Goal: Connect with others: Connect with others

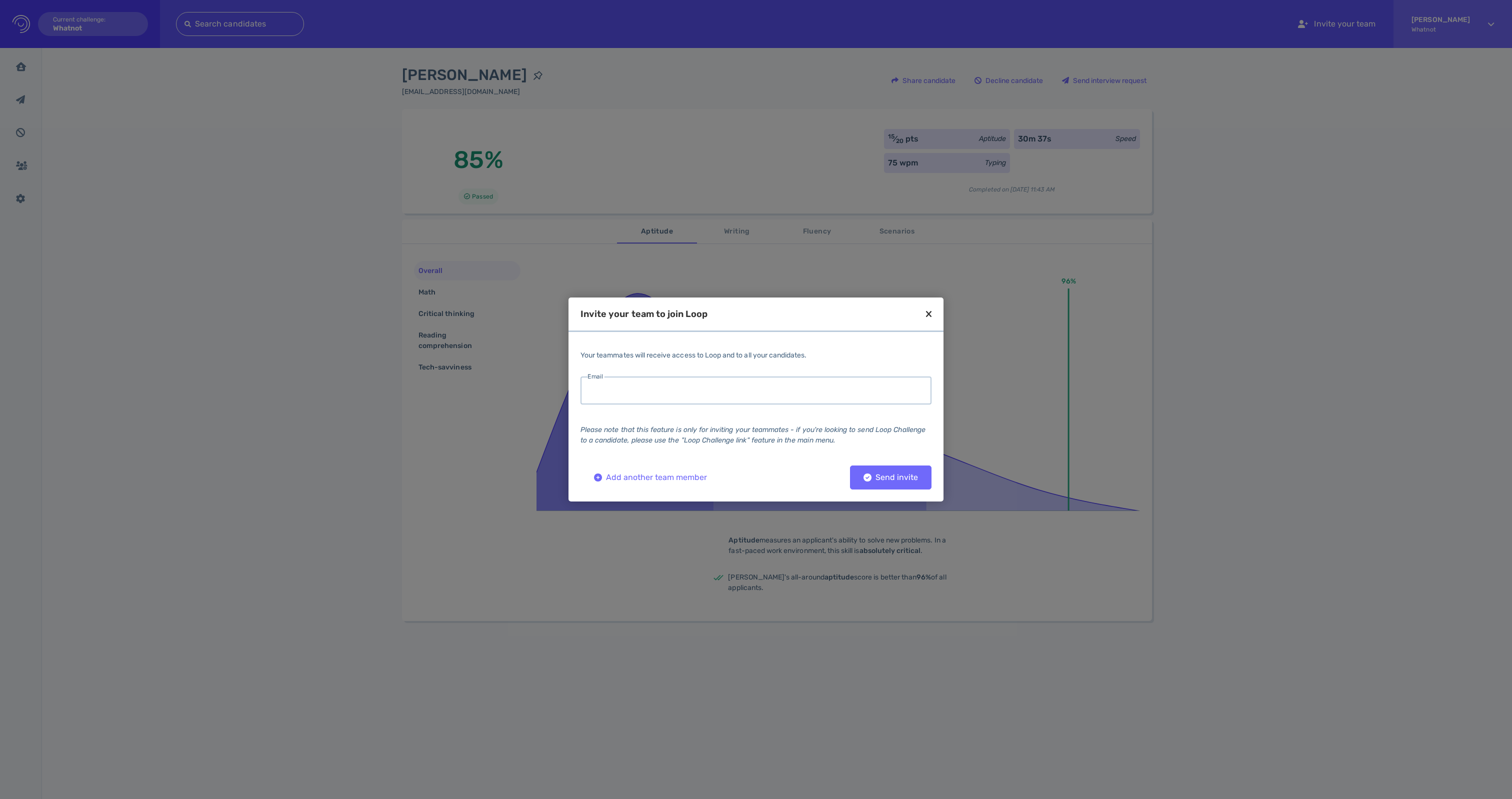
click at [665, 385] on input "email" at bounding box center [756, 390] width 351 height 28
click at [704, 350] on div "Your teammates will receive access to Loop and to all your candidates." at bounding box center [756, 355] width 351 height 11
click at [843, 397] on input "email" at bounding box center [756, 390] width 351 height 28
click at [780, 350] on div "Your teammates will receive access to Loop and to all your candidates." at bounding box center [756, 355] width 351 height 11
click at [740, 385] on input "email" at bounding box center [756, 390] width 351 height 28
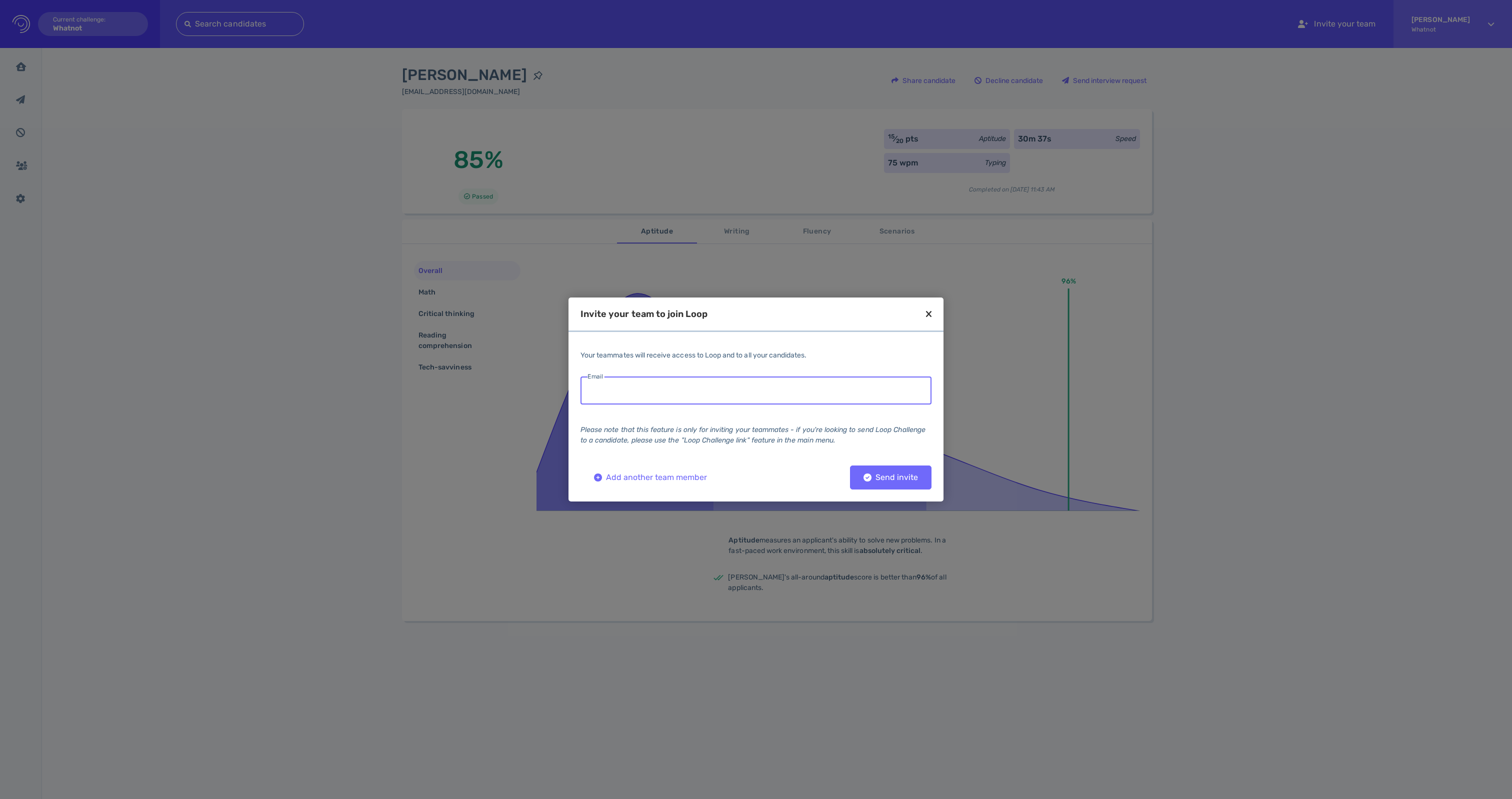
paste input "[EMAIL_ADDRESS][DOMAIN_NAME]"
type input "[EMAIL_ADDRESS][DOMAIN_NAME]"
click at [875, 481] on div "Send invite" at bounding box center [891, 478] width 65 height 7
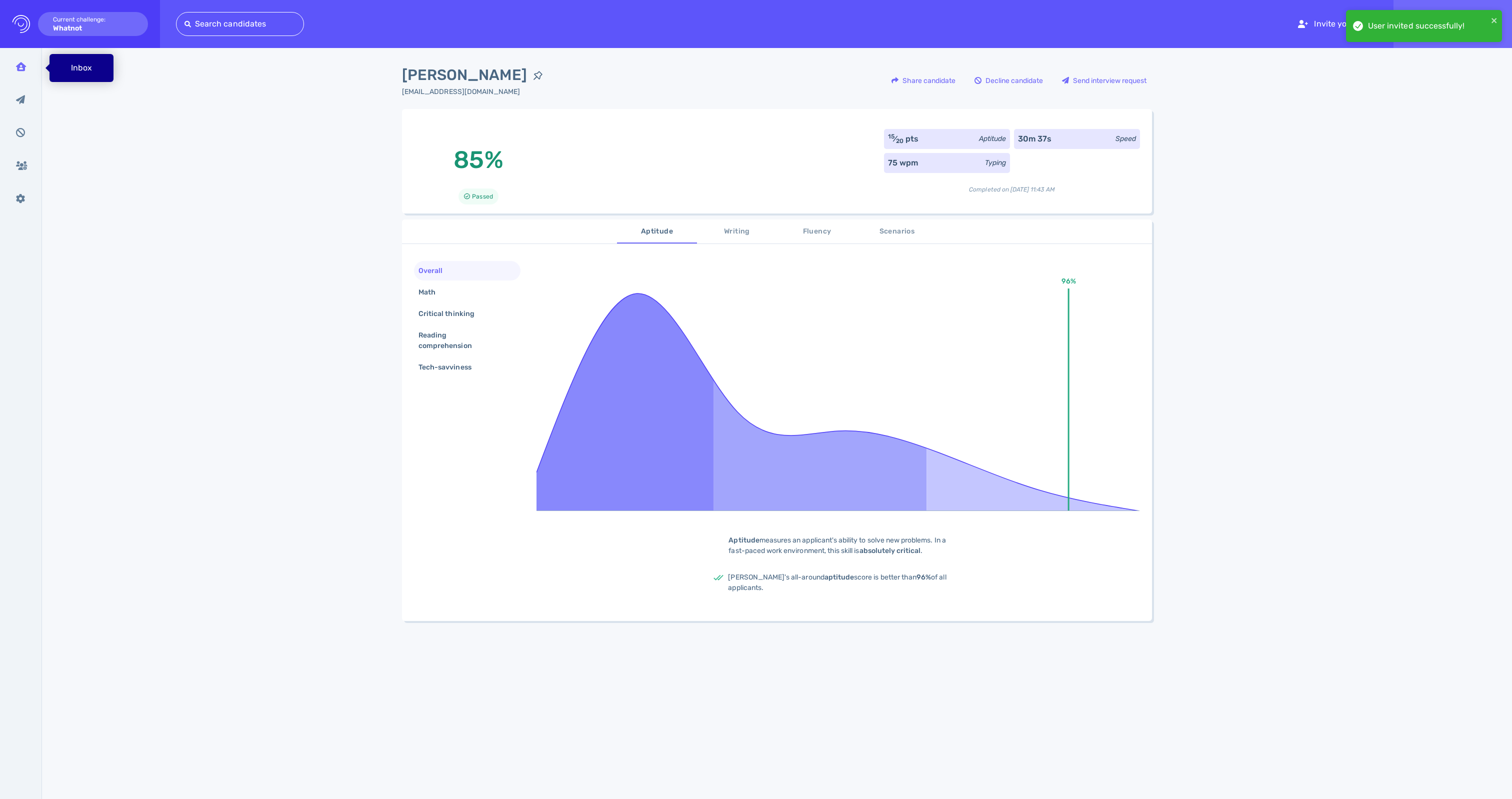
click at [23, 74] on div "Inbox" at bounding box center [21, 66] width 26 height 25
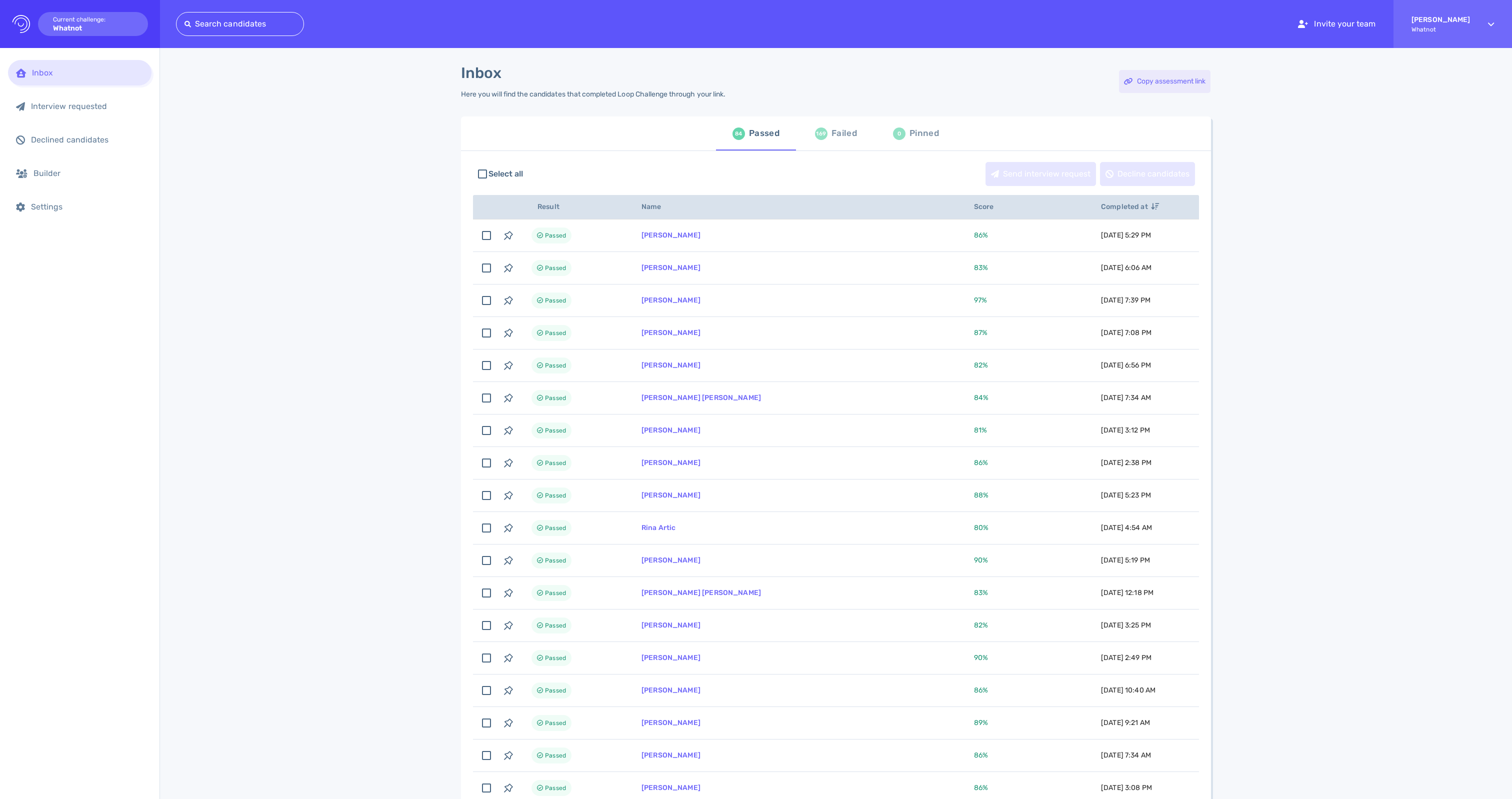
click at [1146, 84] on div "Copy assessment link" at bounding box center [1165, 81] width 92 height 23
